Goal: Task Accomplishment & Management: Complete application form

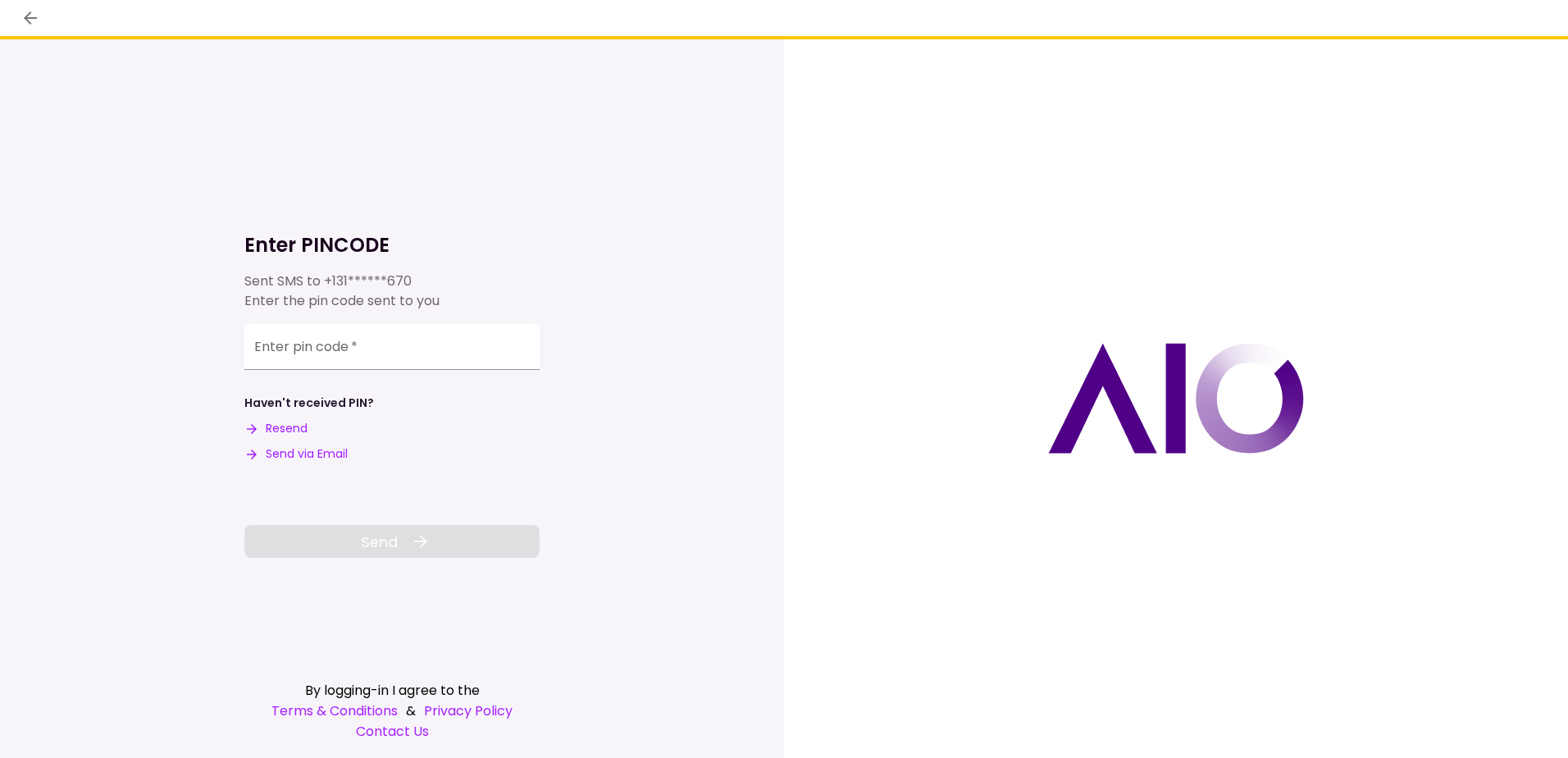
click at [291, 454] on button "Send via Email" at bounding box center [295, 454] width 103 height 17
click at [295, 346] on input "Enter pin code   *" at bounding box center [392, 345] width 295 height 46
click at [263, 346] on input "Enter pin code   *" at bounding box center [392, 347] width 295 height 46
paste input "******"
type input "******"
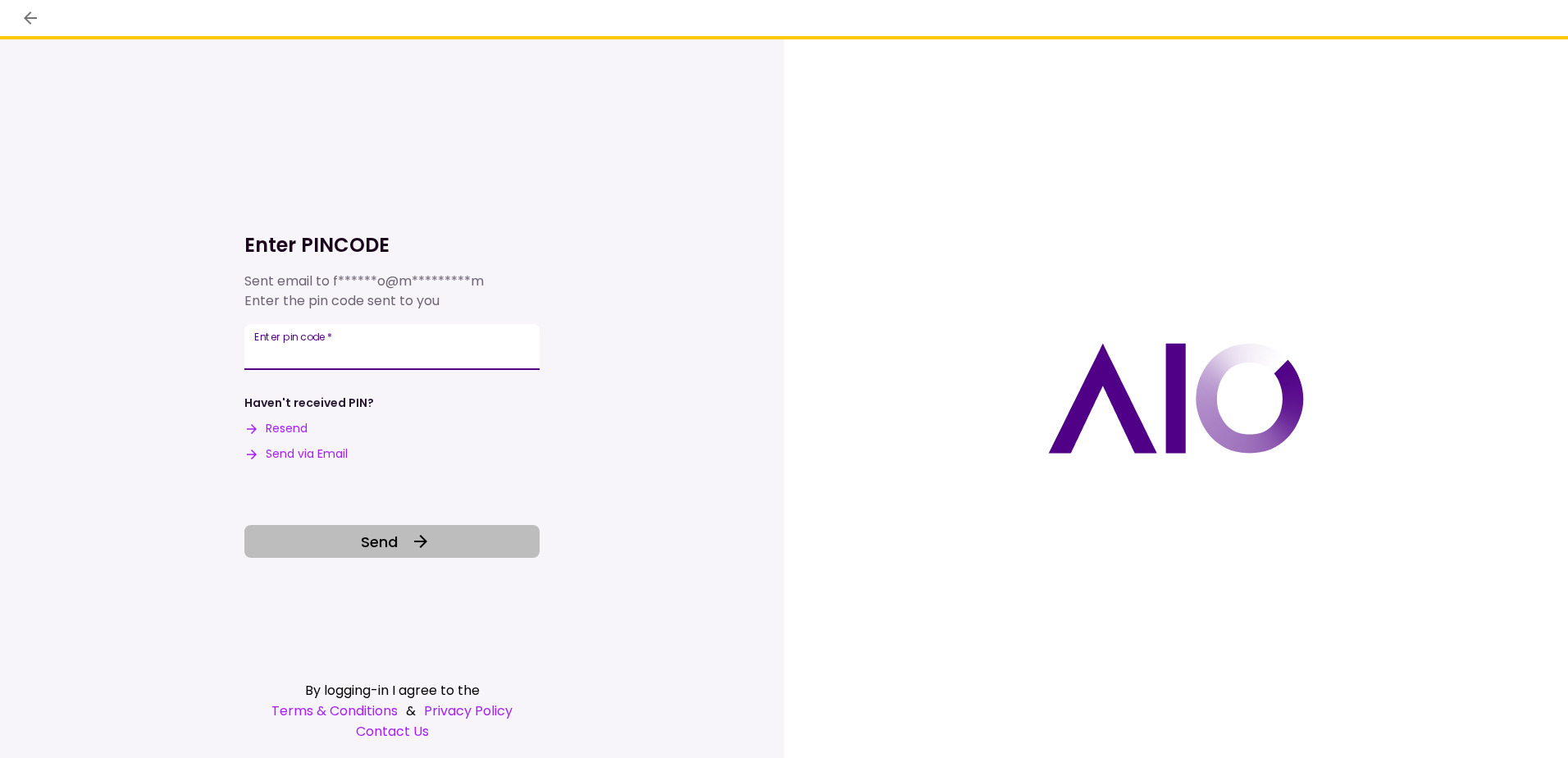
click at [391, 541] on span "Send" at bounding box center [379, 542] width 37 height 22
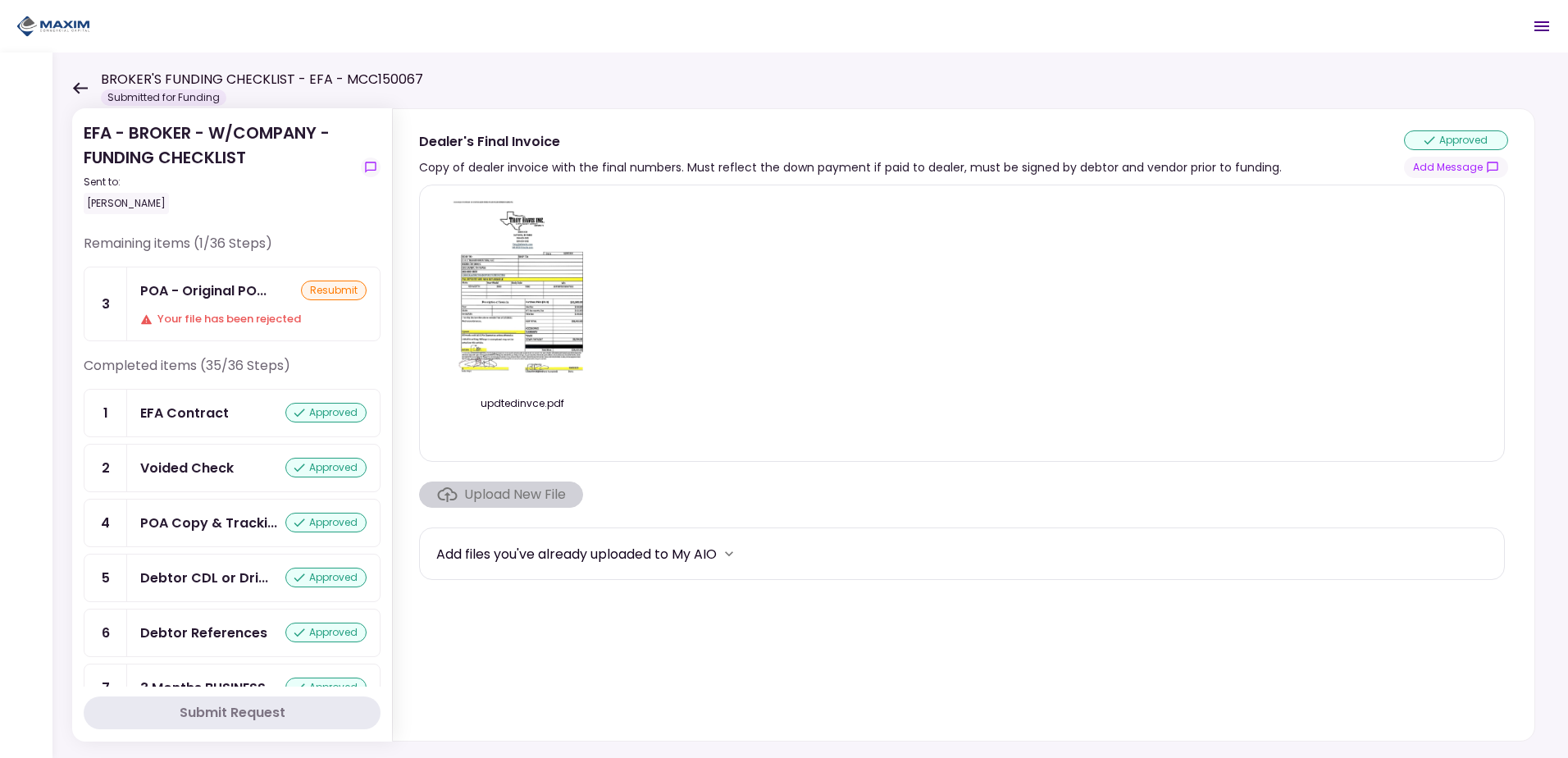
click at [75, 82] on icon at bounding box center [80, 88] width 15 height 12
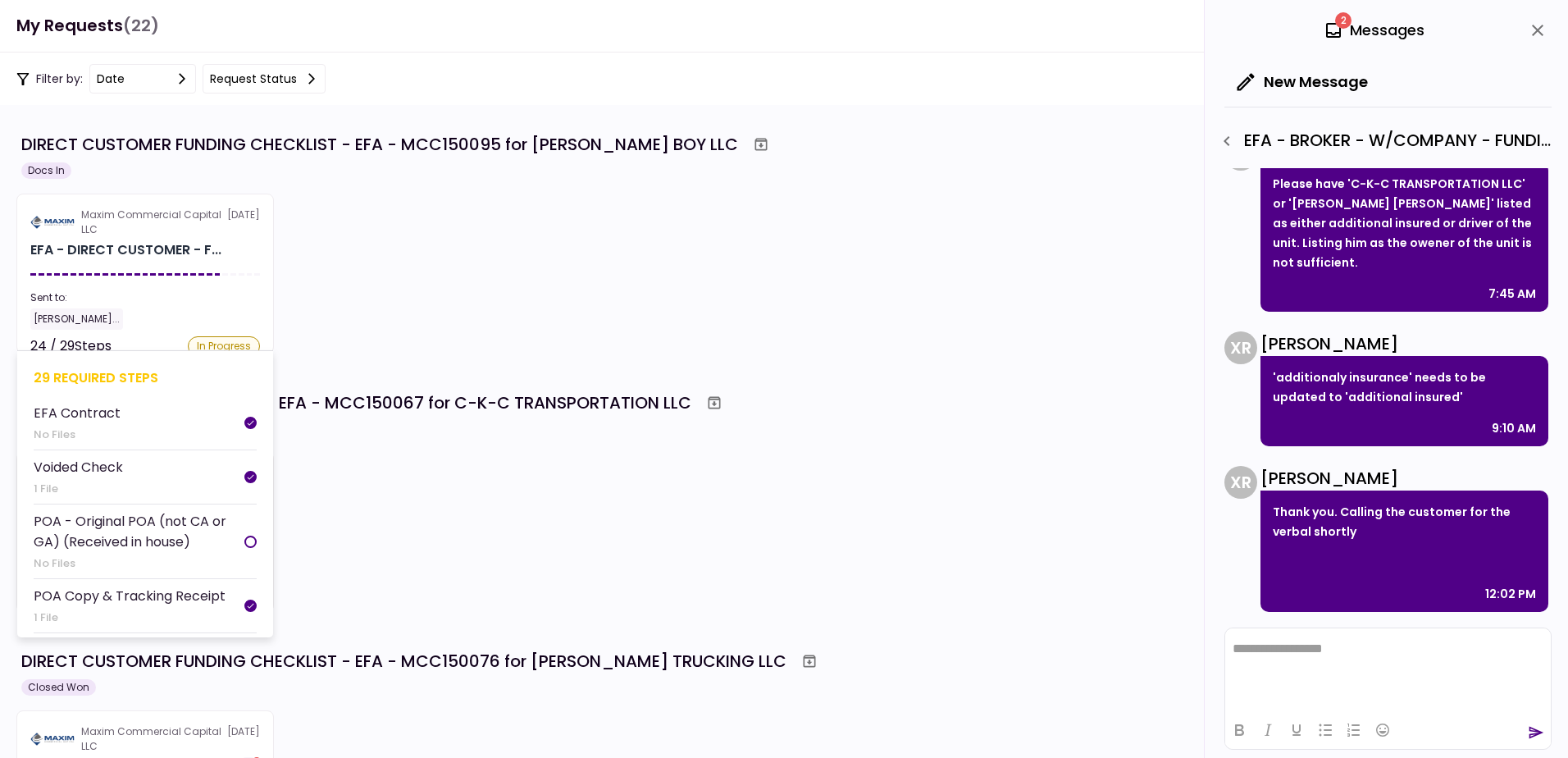
click at [136, 255] on div "EFA - DIRECT CUSTOMER - F..." at bounding box center [126, 250] width 191 height 20
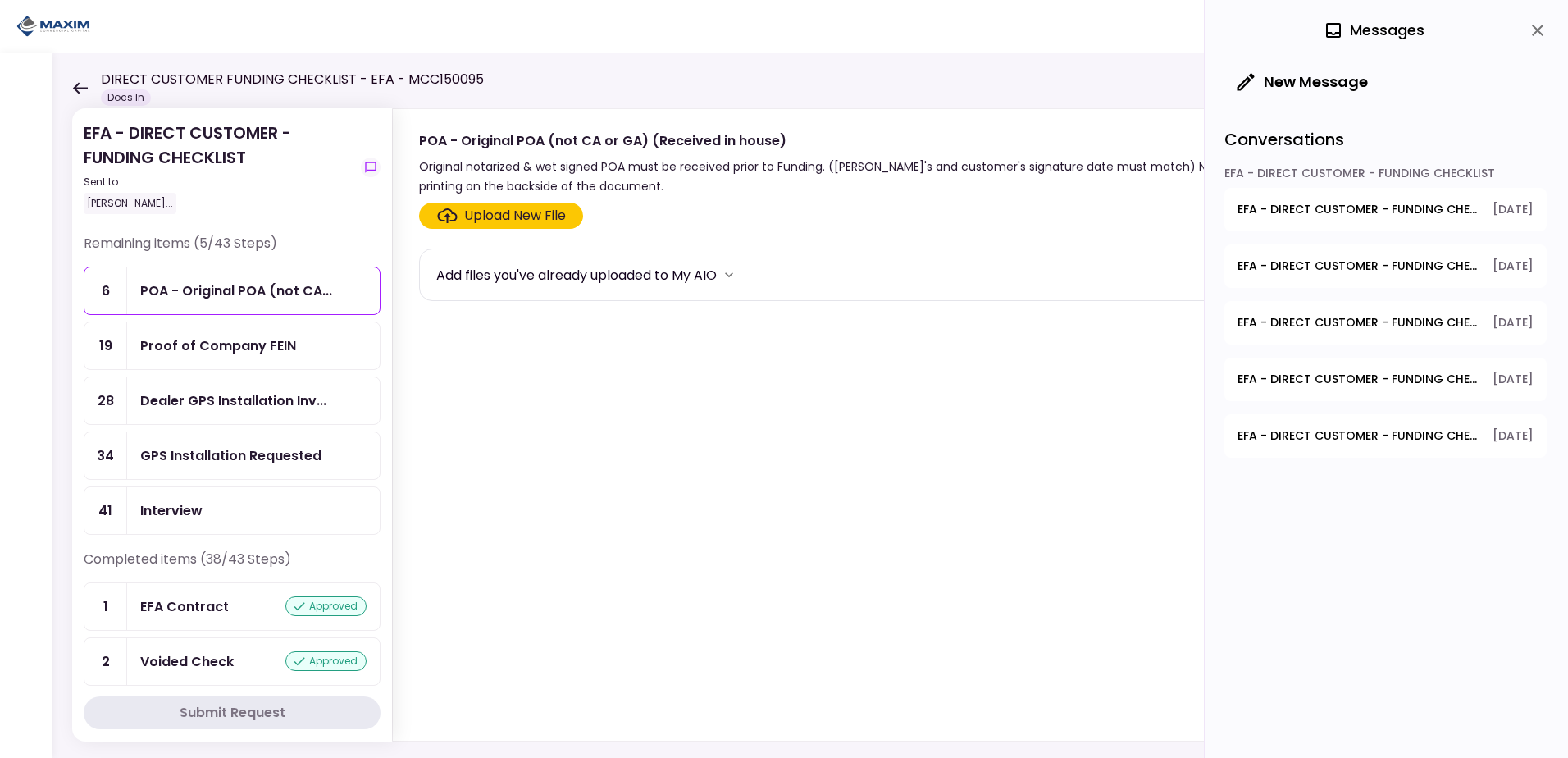
click at [205, 347] on div "Proof of Company FEIN" at bounding box center [218, 346] width 156 height 20
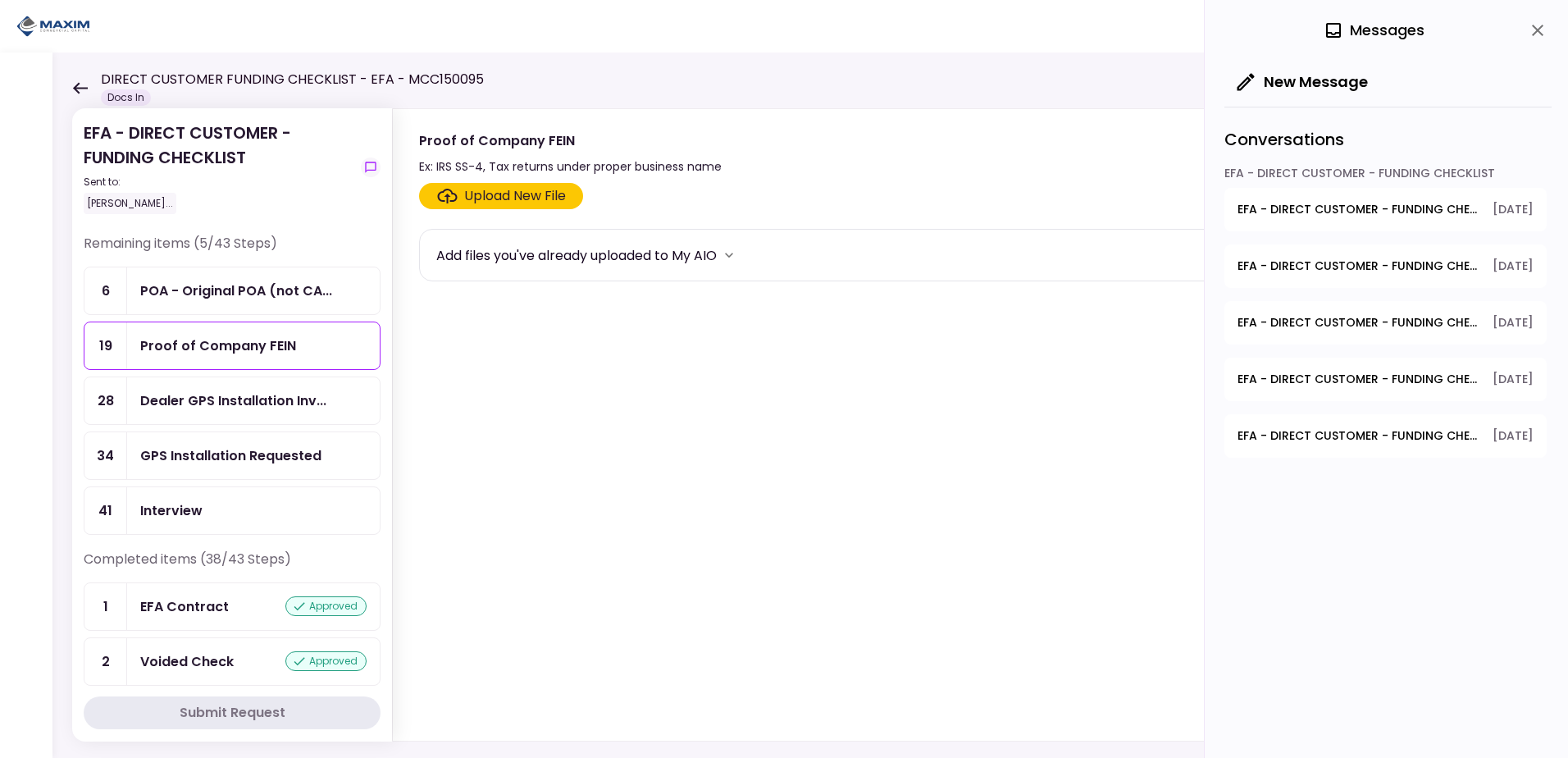
click at [522, 195] on div "Upload New File" at bounding box center [514, 195] width 102 height 20
click at [0, 0] on input "Upload New File" at bounding box center [0, 0] width 0 height 0
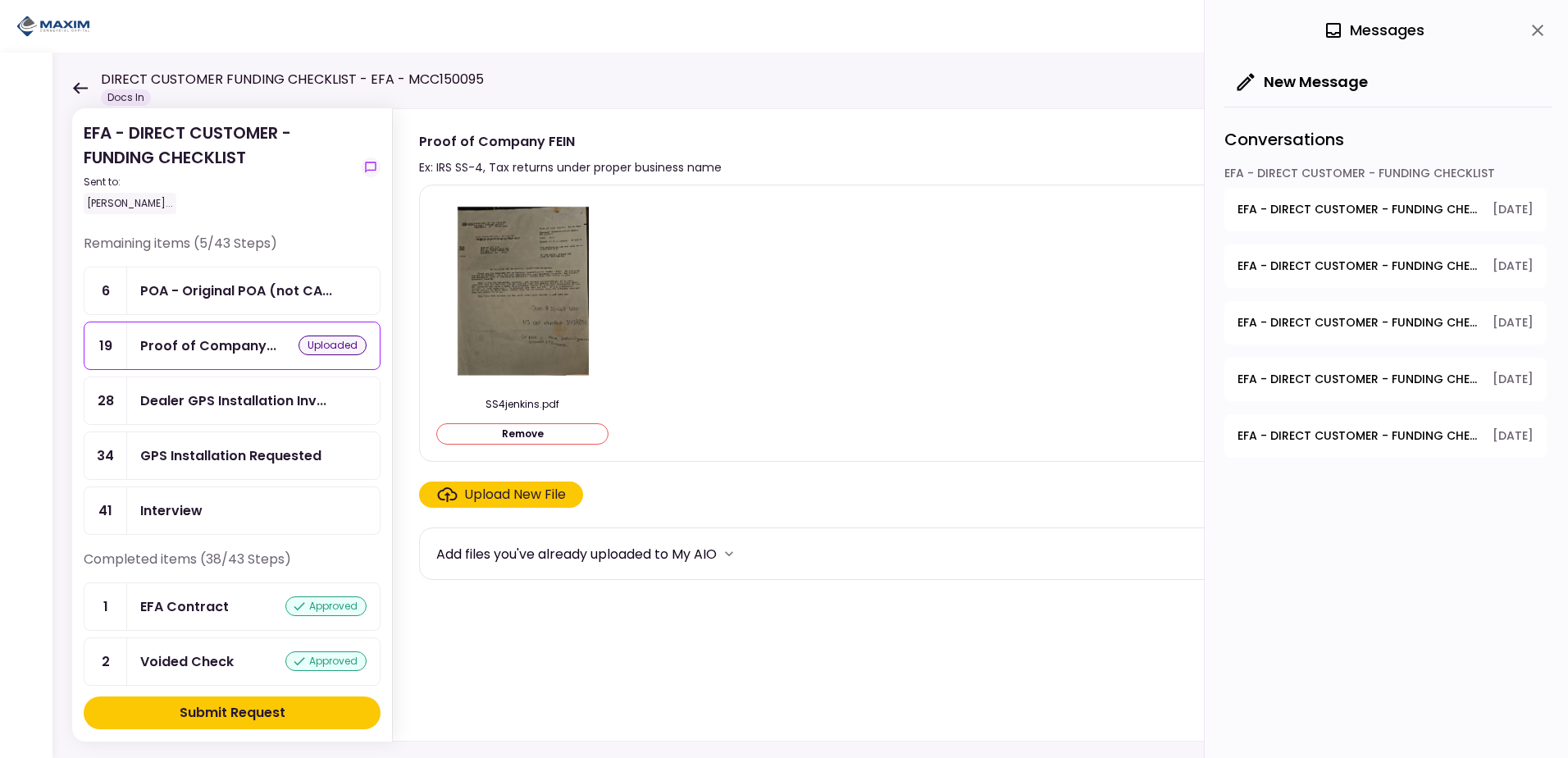
click at [227, 713] on div "Submit Request" at bounding box center [232, 713] width 106 height 20
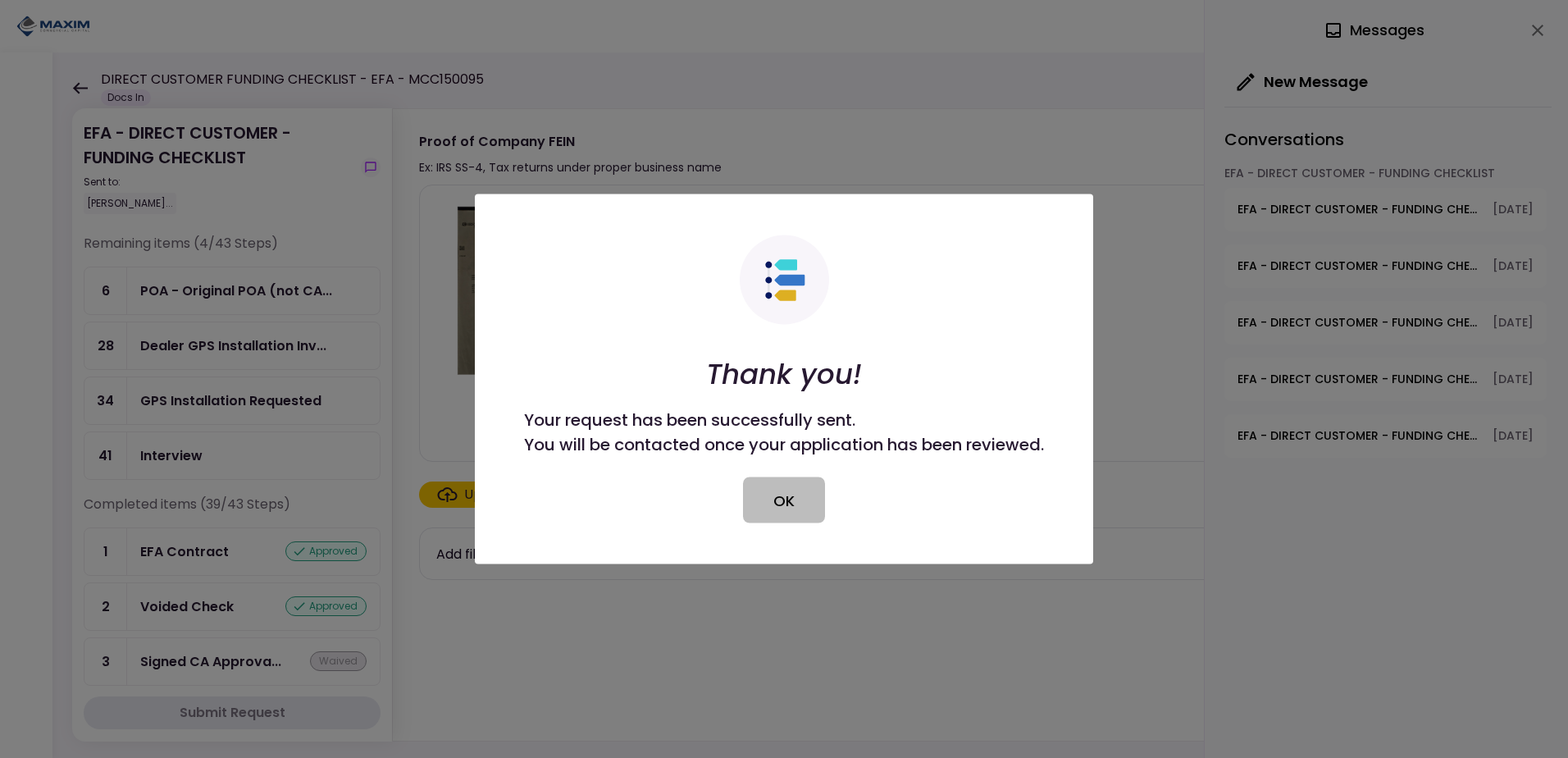
click at [785, 508] on button "OK" at bounding box center [784, 500] width 82 height 46
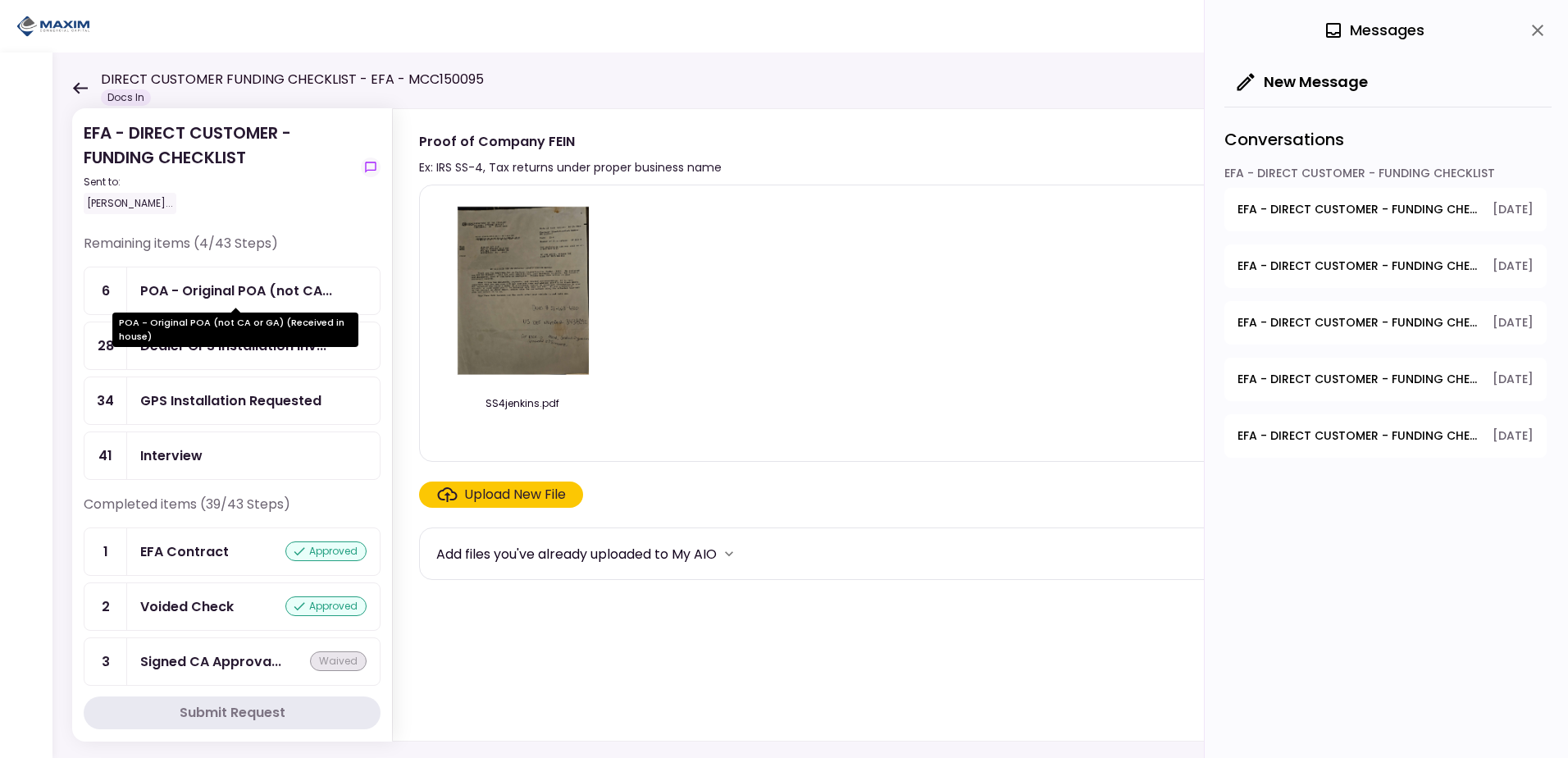
click at [212, 292] on div "POA - Original POA (not CA..." at bounding box center [235, 291] width 192 height 20
